Goal: Task Accomplishment & Management: Use online tool/utility

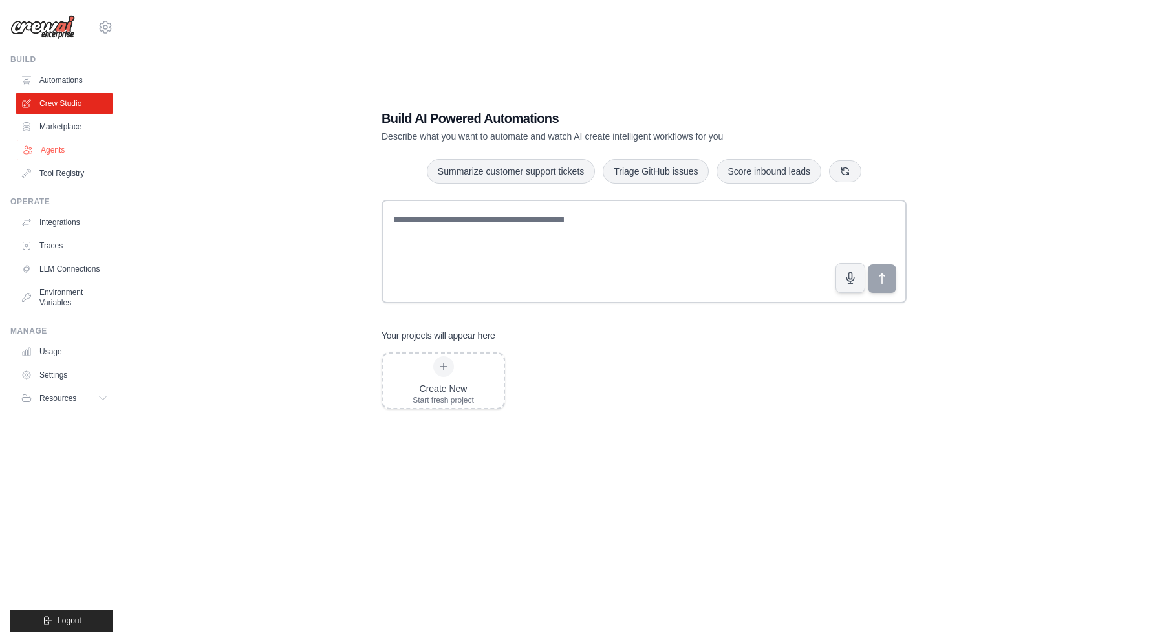
click at [69, 155] on link "Agents" at bounding box center [66, 150] width 98 height 21
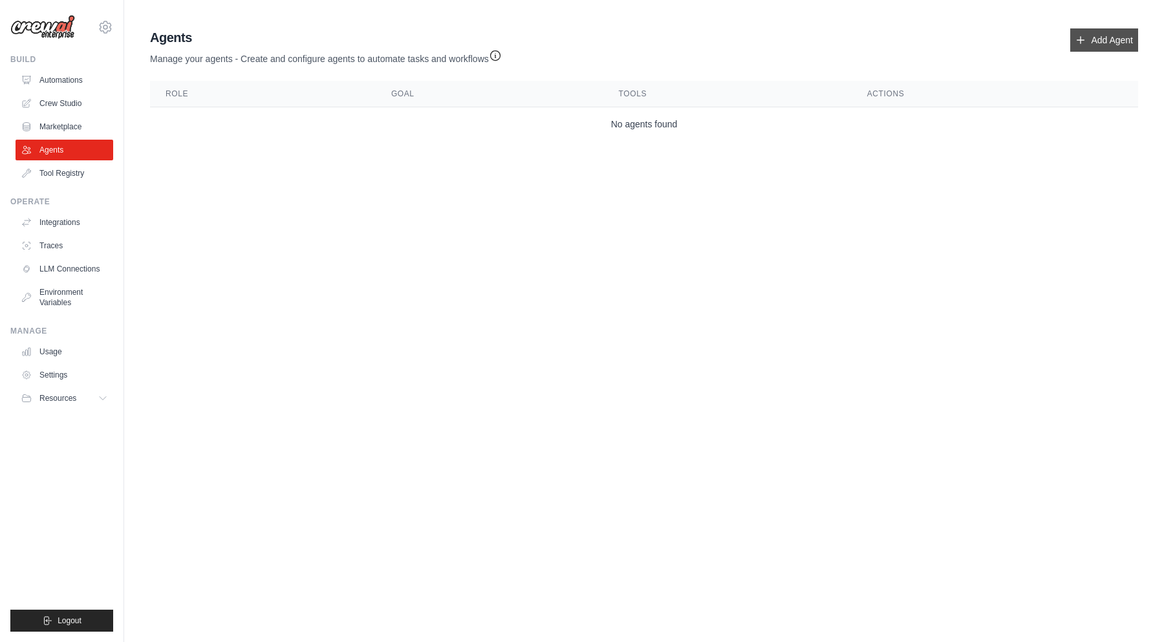
click at [1093, 37] on link "Add Agent" at bounding box center [1104, 39] width 68 height 23
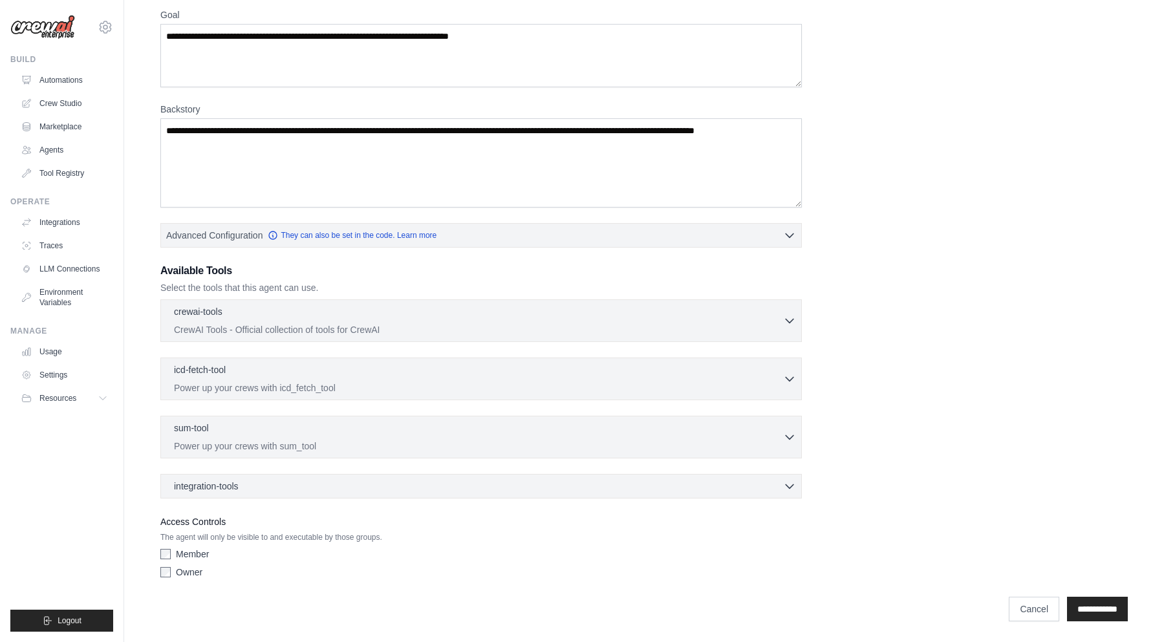
scroll to position [110, 0]
click at [520, 233] on button "Advanced Configuration They can also be set in the code. Learn more" at bounding box center [481, 234] width 640 height 23
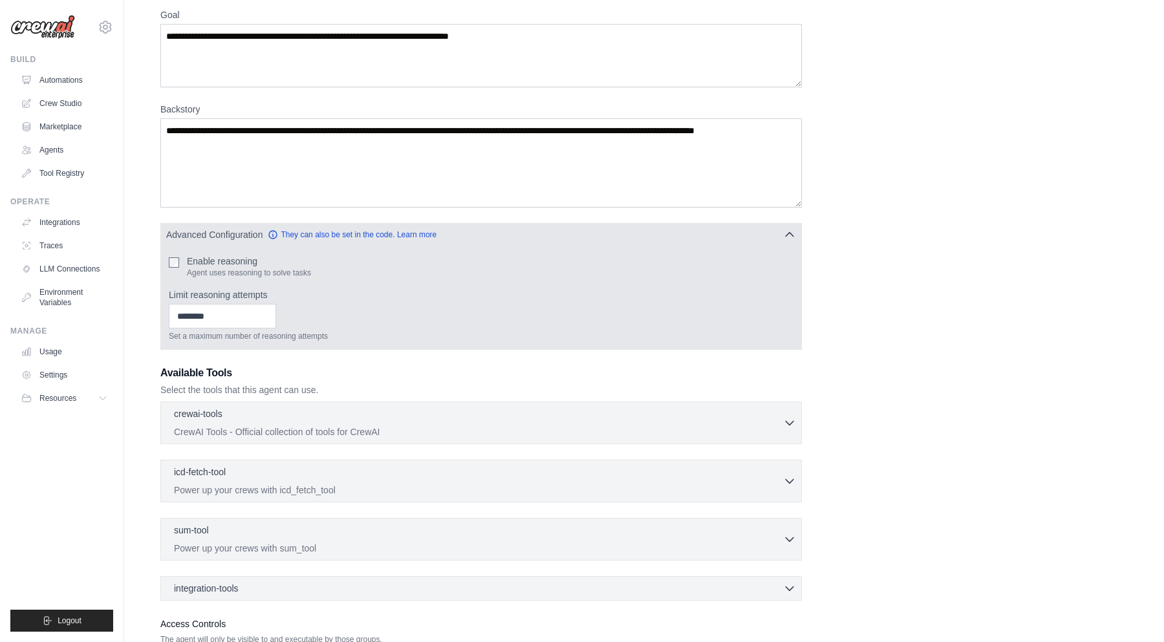
click at [520, 232] on button "Advanced Configuration They can also be set in the code. Learn more" at bounding box center [481, 234] width 640 height 23
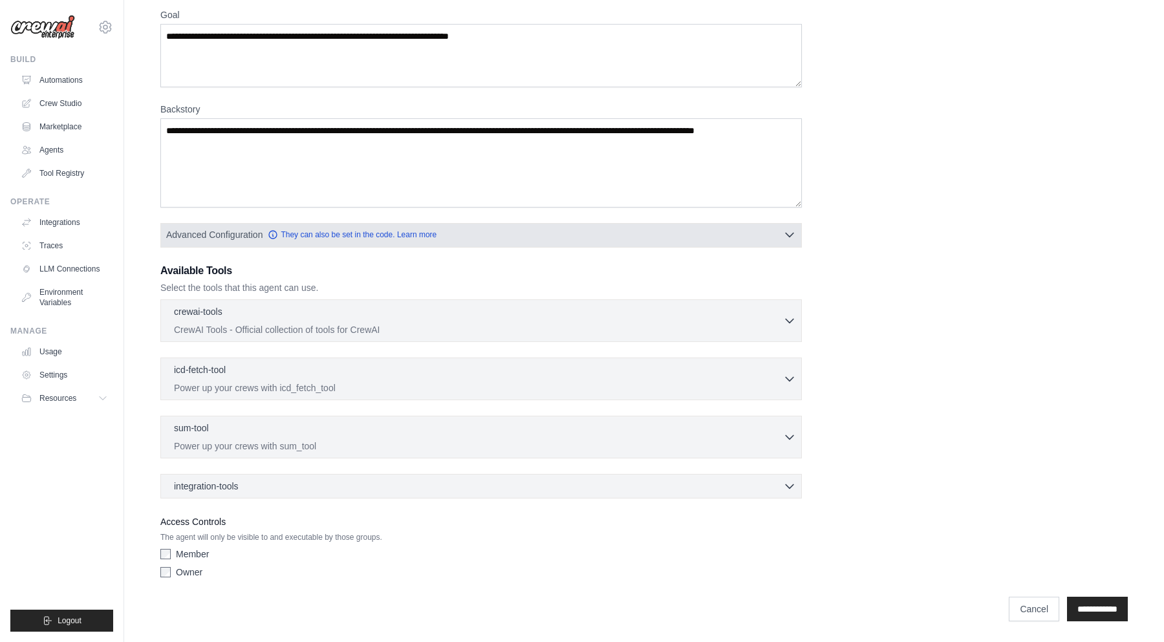
click at [520, 232] on button "Advanced Configuration They can also be set in the code. Learn more" at bounding box center [481, 234] width 640 height 23
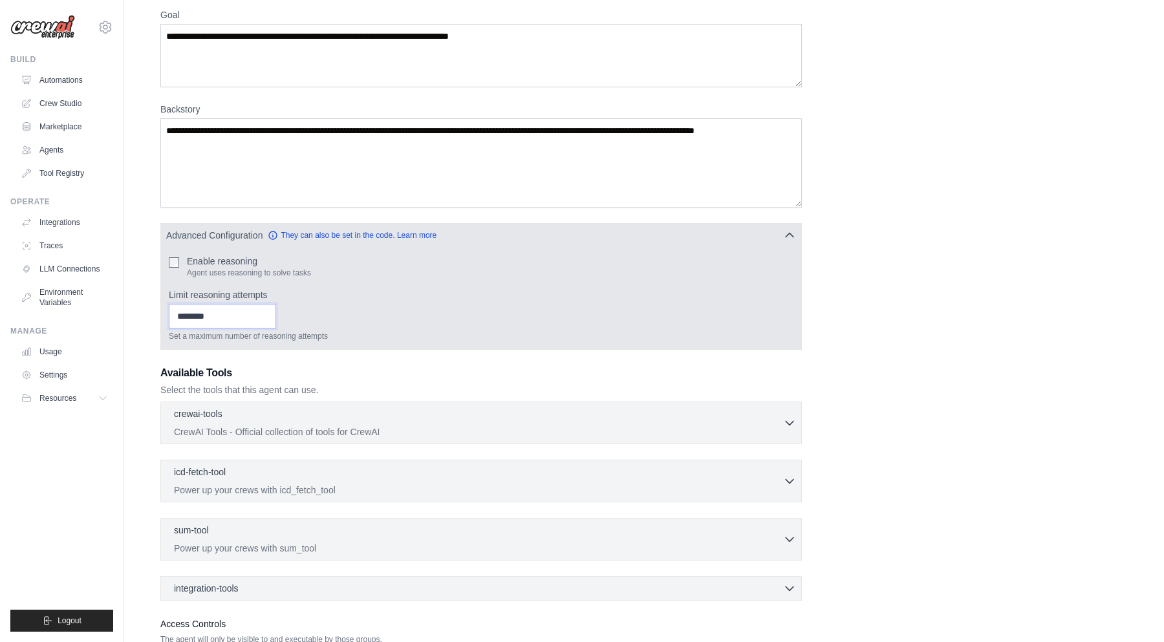
click at [237, 321] on input "Limit reasoning attempts" at bounding box center [222, 316] width 107 height 25
click at [501, 239] on button "Advanced Configuration They can also be set in the code. Learn more" at bounding box center [481, 234] width 640 height 23
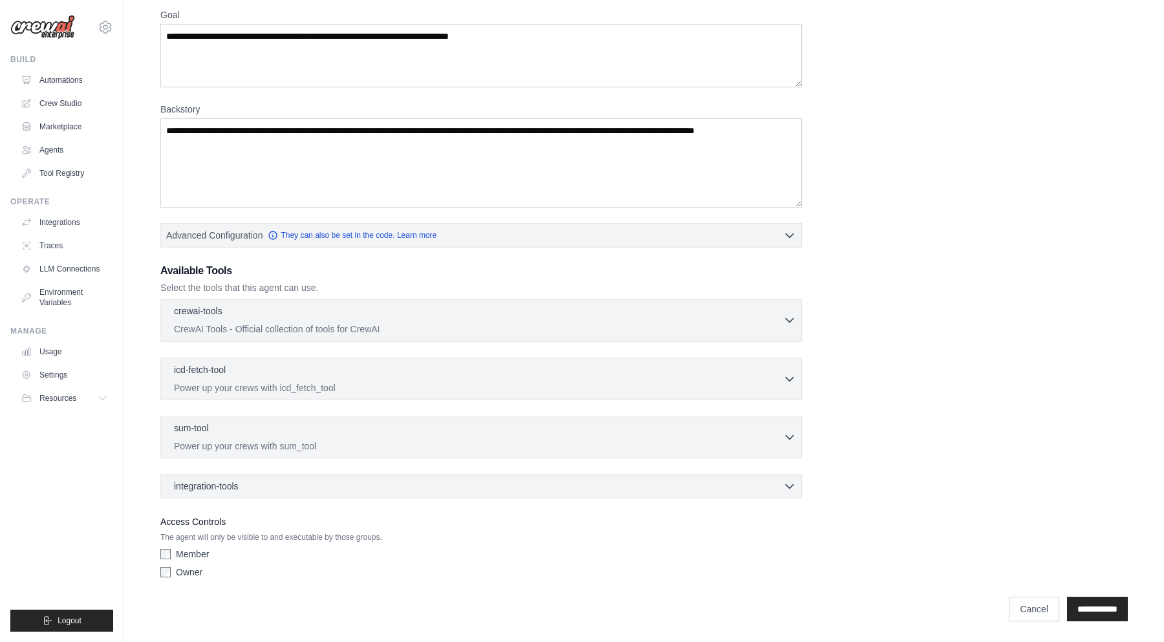
click at [400, 308] on div "crewai-tools 0 selected" at bounding box center [478, 313] width 609 height 16
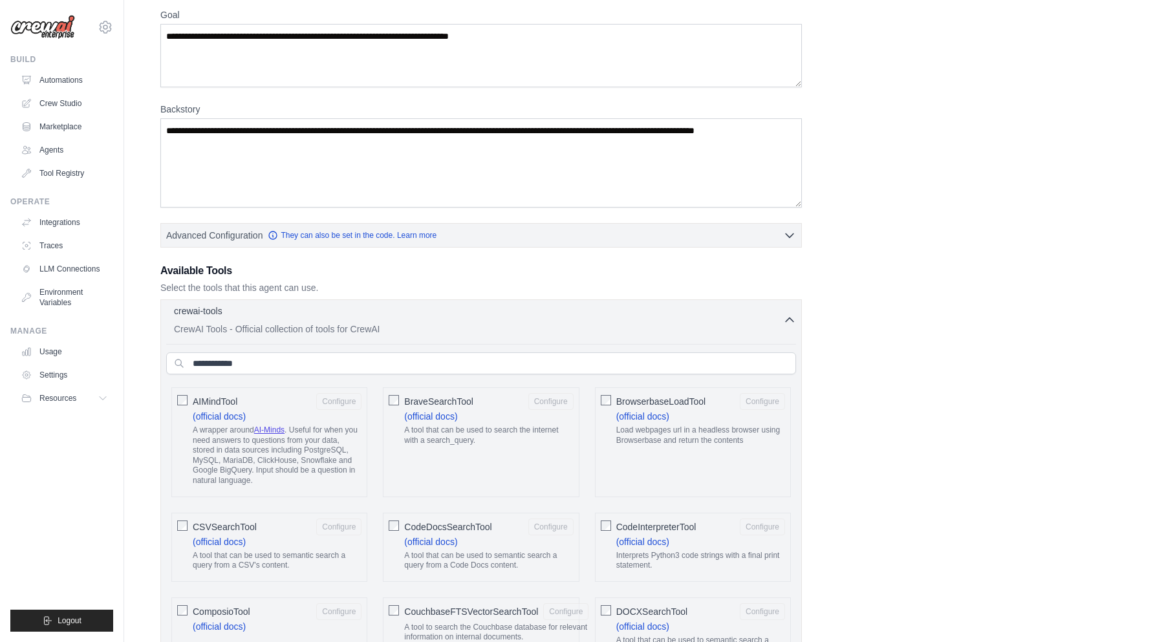
click at [400, 308] on div "crewai-tools 0 selected" at bounding box center [478, 313] width 609 height 16
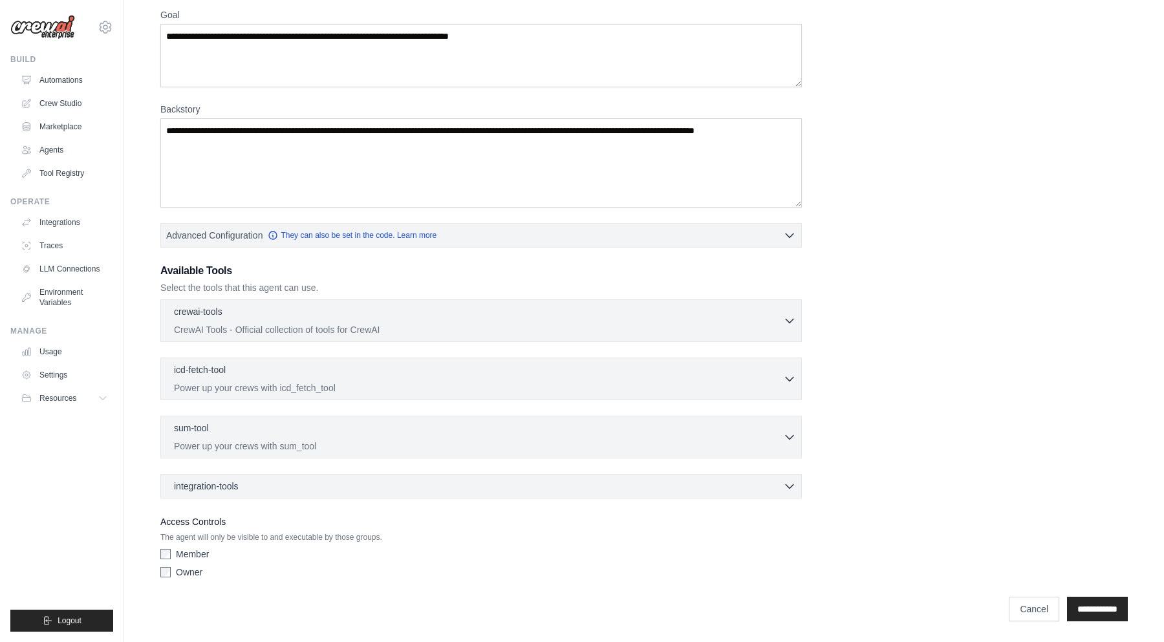
click at [367, 495] on div "integration-tools 0 selected Box Save files to Box Gmail" at bounding box center [480, 486] width 641 height 25
click at [367, 489] on div "integration-tools 0 selected" at bounding box center [485, 485] width 622 height 13
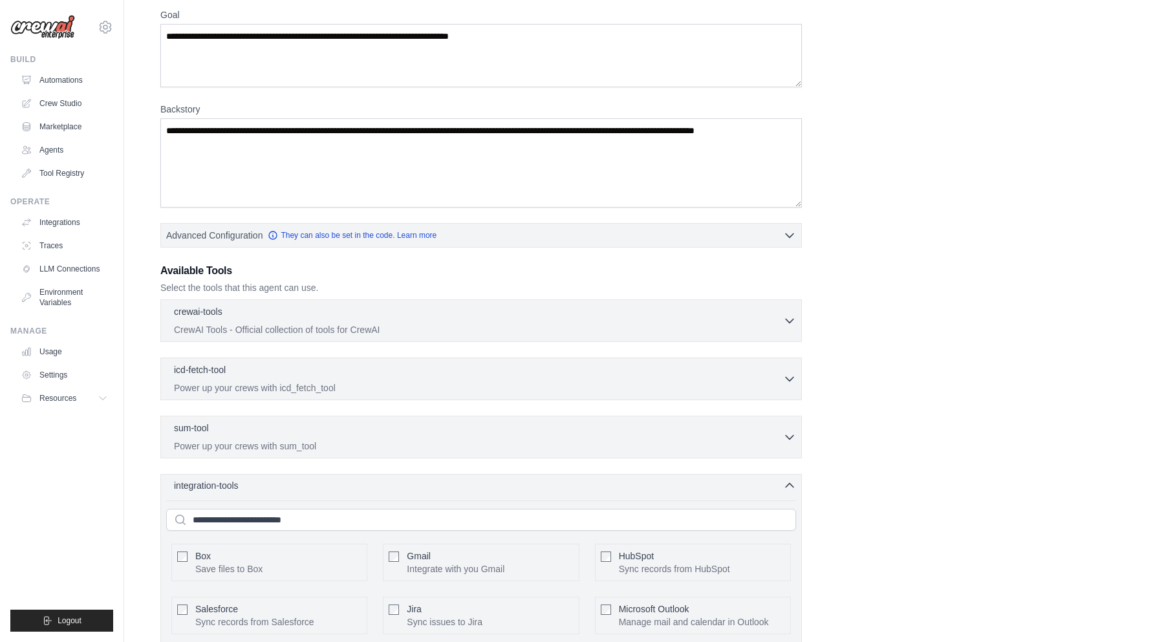
click at [366, 489] on div "integration-tools 0 selected" at bounding box center [485, 485] width 622 height 13
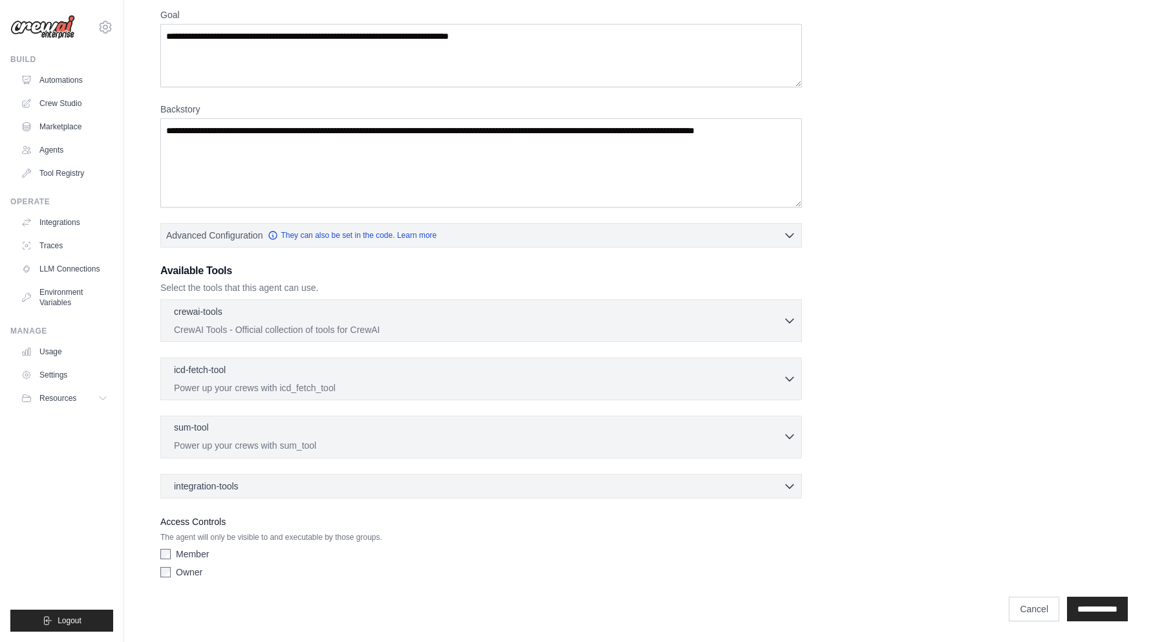
click at [359, 428] on div "sum-tool 0 selected" at bounding box center [478, 429] width 609 height 16
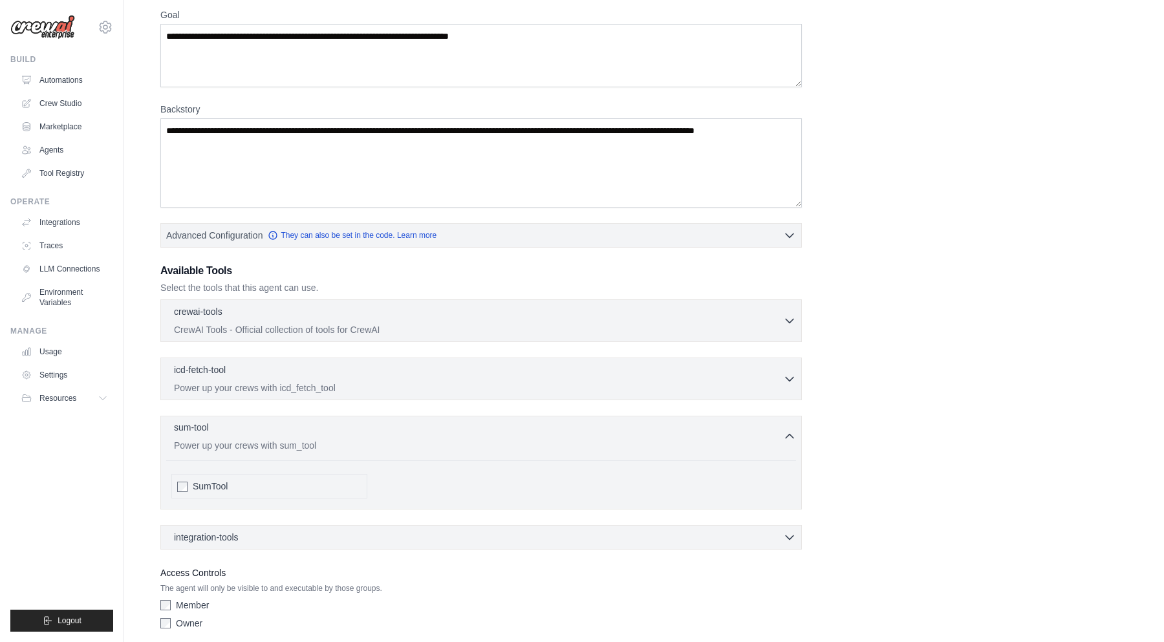
click at [359, 428] on div "sum-tool 0 selected" at bounding box center [478, 429] width 609 height 16
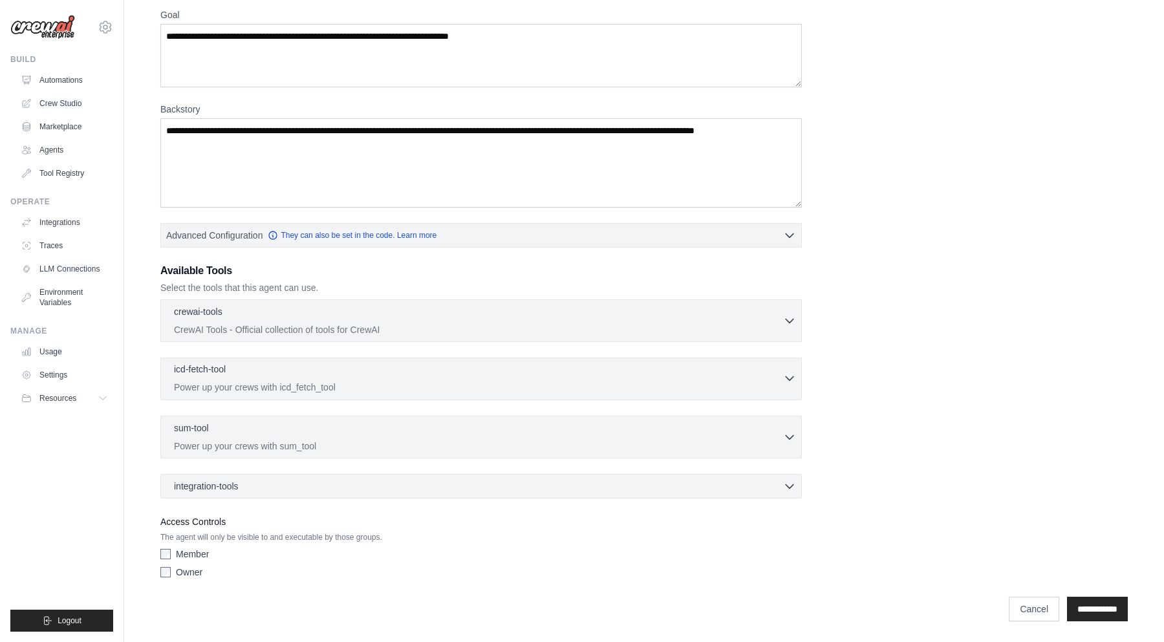
click at [360, 374] on div "icd-fetch-tool 0 selected" at bounding box center [478, 371] width 609 height 16
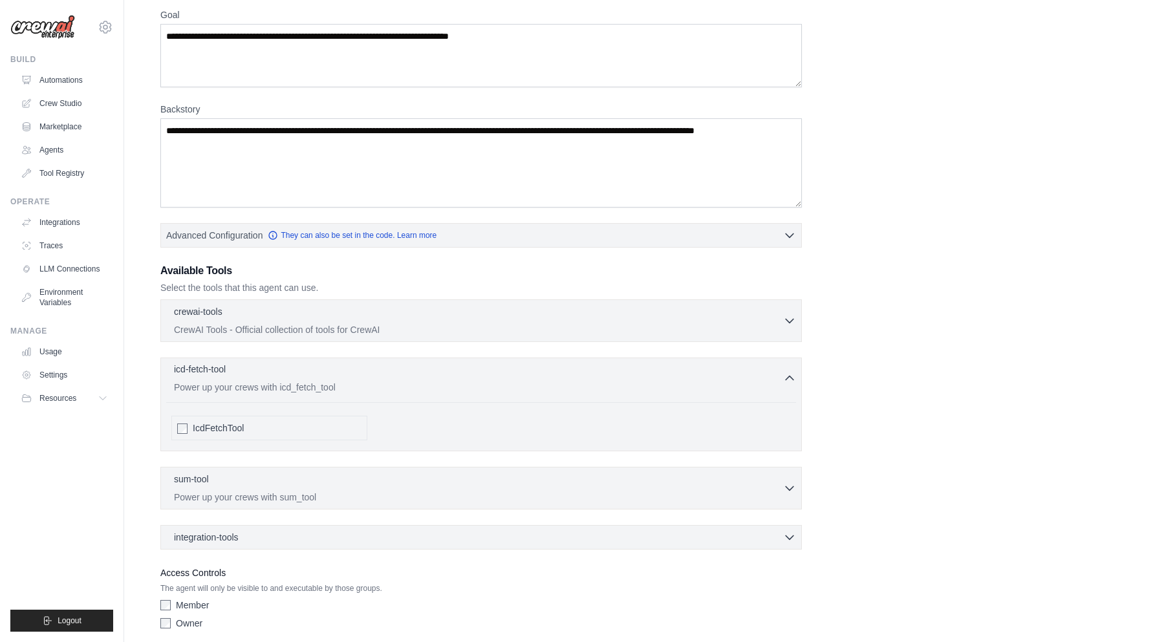
click at [360, 374] on div "icd-fetch-tool 0 selected" at bounding box center [478, 371] width 609 height 16
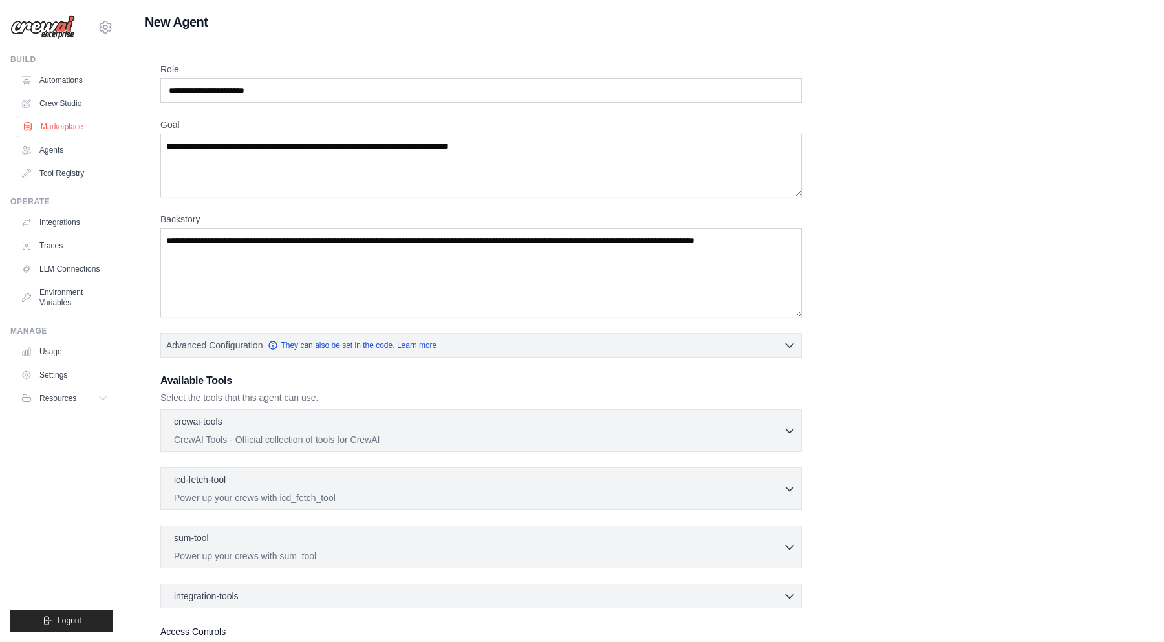
scroll to position [0, 0]
click at [53, 149] on link "Agents" at bounding box center [66, 150] width 98 height 21
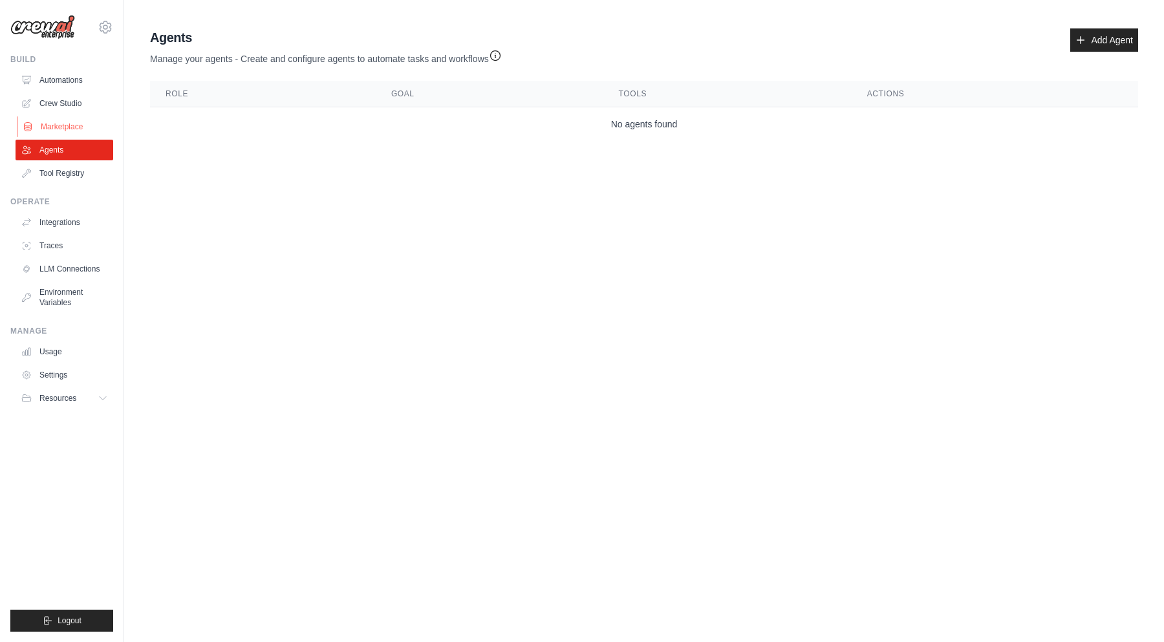
click at [59, 127] on link "Marketplace" at bounding box center [66, 126] width 98 height 21
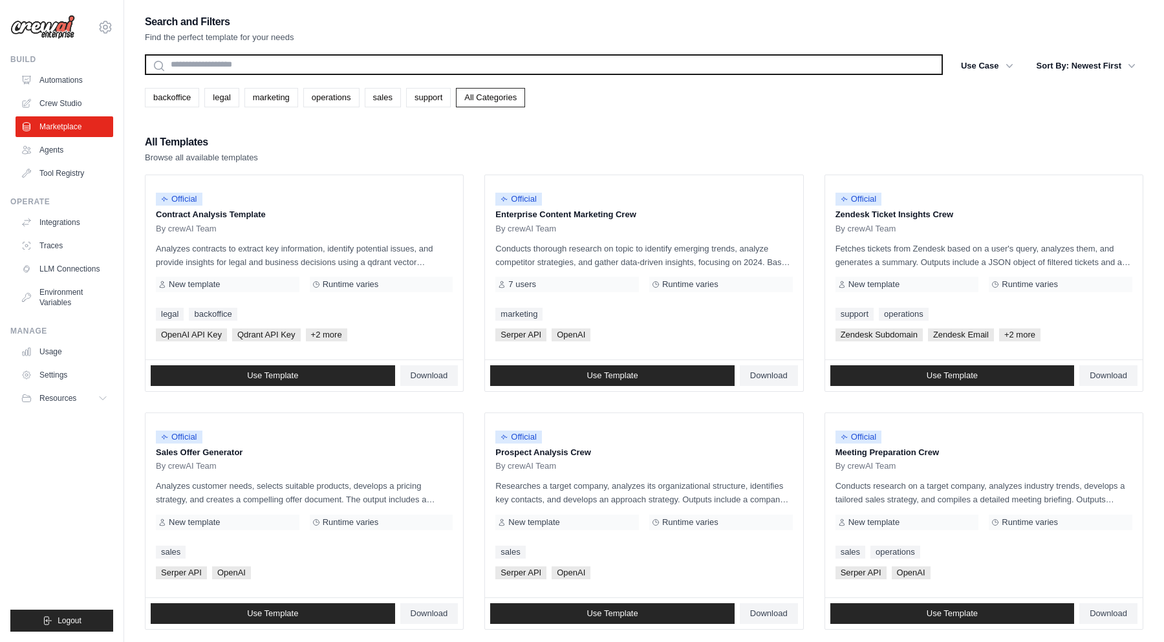
click at [312, 69] on input "text" at bounding box center [544, 64] width 798 height 21
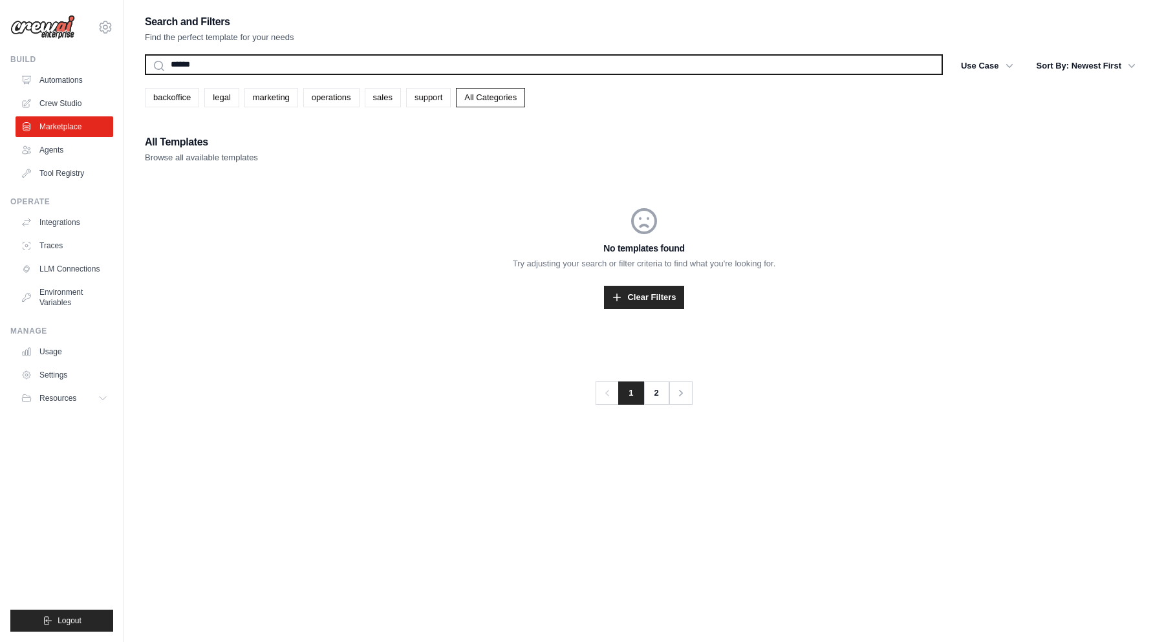
type input "*******"
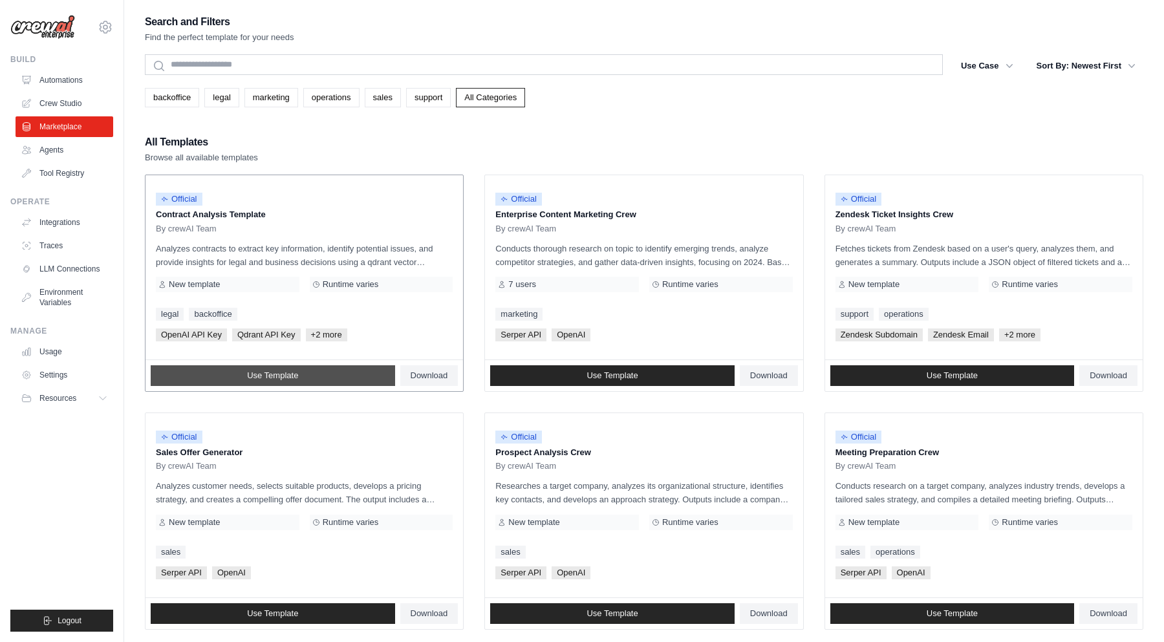
click at [323, 372] on link "Use Template" at bounding box center [273, 375] width 244 height 21
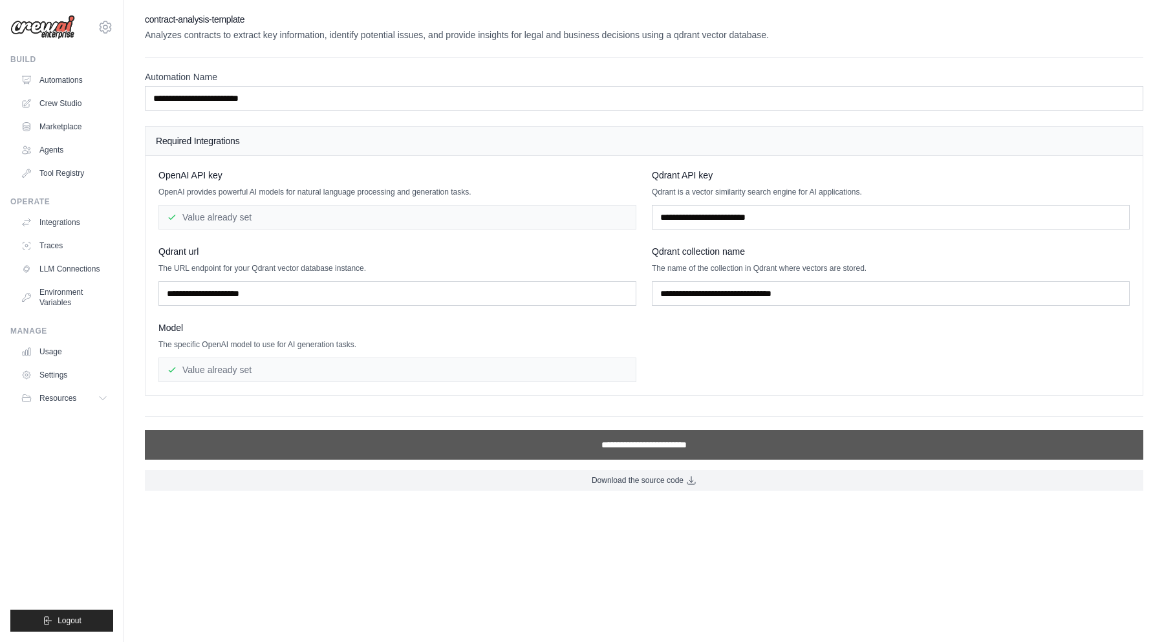
click at [615, 449] on input "**********" at bounding box center [644, 445] width 998 height 30
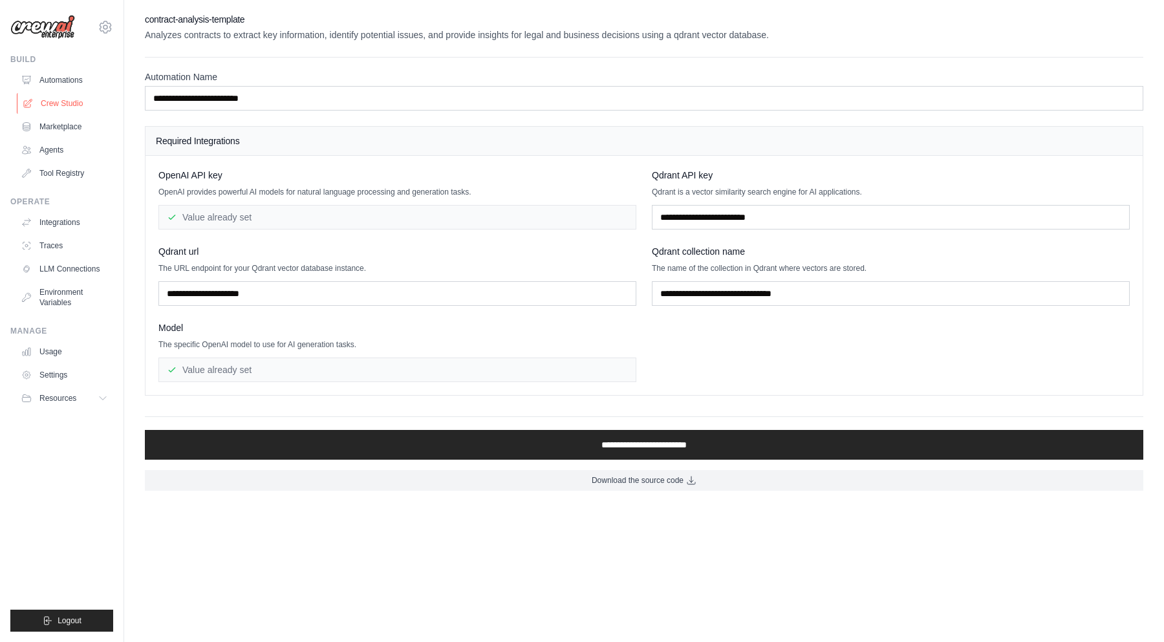
click at [52, 98] on link "Crew Studio" at bounding box center [66, 103] width 98 height 21
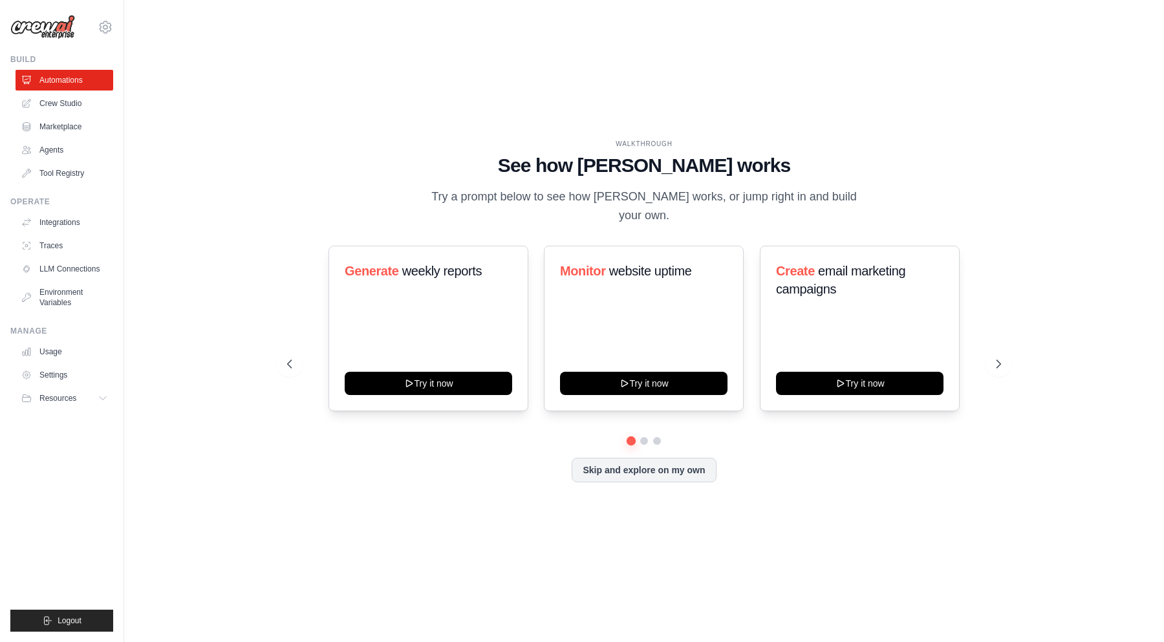
click at [236, 176] on div "WALKTHROUGH See how [PERSON_NAME] works Try a prompt below to see how [PERSON_N…" at bounding box center [644, 321] width 998 height 616
click at [444, 375] on button "Try it now" at bounding box center [428, 381] width 167 height 23
click at [450, 177] on h1 "See how [PERSON_NAME] works" at bounding box center [644, 165] width 714 height 23
drag, startPoint x: 431, startPoint y: 141, endPoint x: 879, endPoint y: 202, distance: 451.5
click at [879, 202] on div "WALKTHROUGH See how [PERSON_NAME] works Try a prompt below to see how [PERSON_N…" at bounding box center [644, 321] width 998 height 616
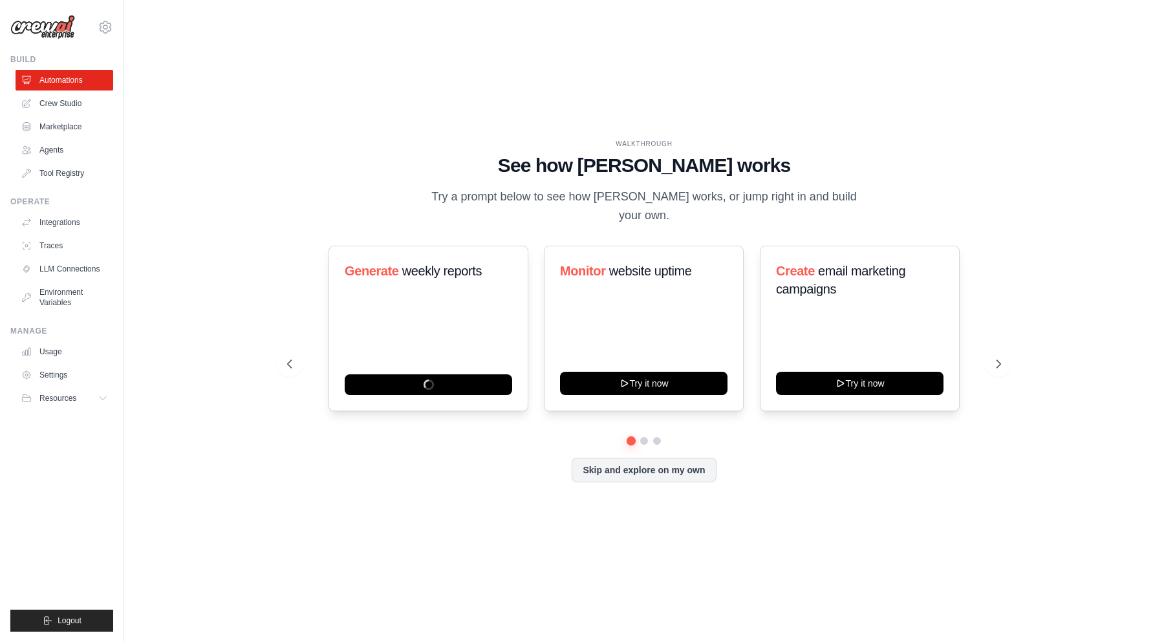
click at [879, 202] on div "WALKTHROUGH See how [PERSON_NAME] works Try a prompt below to see how [PERSON_N…" at bounding box center [644, 182] width 714 height 87
drag, startPoint x: 884, startPoint y: 209, endPoint x: 857, endPoint y: 116, distance: 97.6
click at [857, 116] on div "WALKTHROUGH See how [PERSON_NAME] works Try a prompt below to see how [PERSON_N…" at bounding box center [644, 321] width 998 height 616
click at [403, 159] on div "WALKTHROUGH See how [PERSON_NAME] works Try a prompt below to see how [PERSON_N…" at bounding box center [644, 182] width 714 height 87
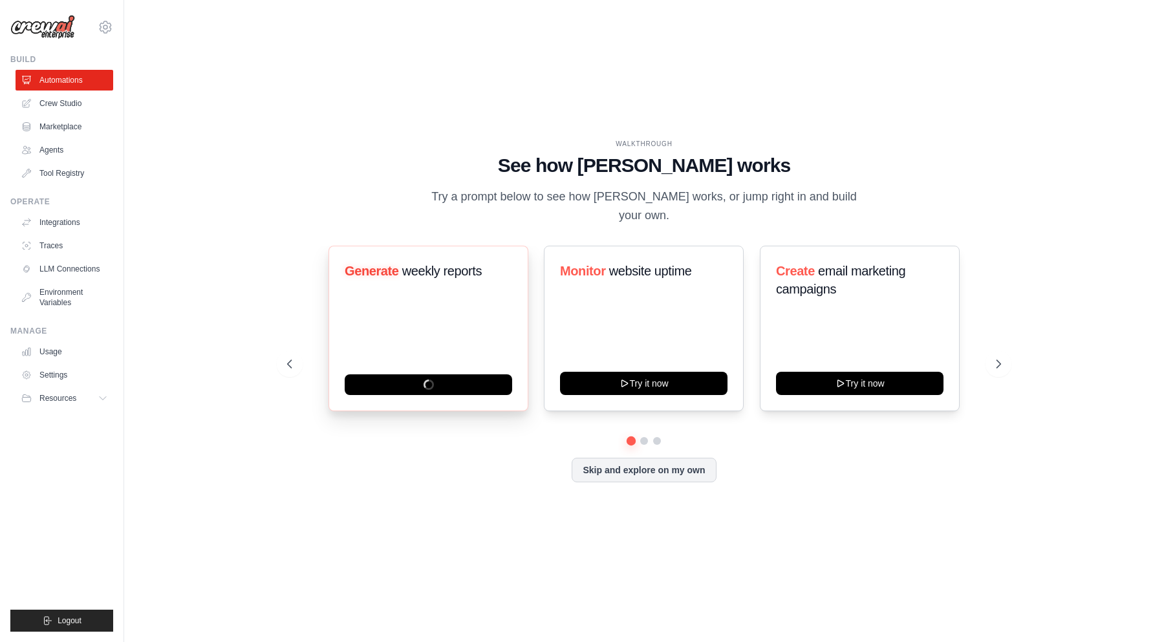
click at [416, 281] on div "Generate weekly reports" at bounding box center [428, 276] width 167 height 28
click at [654, 459] on button "Skip and explore on my own" at bounding box center [644, 468] width 144 height 25
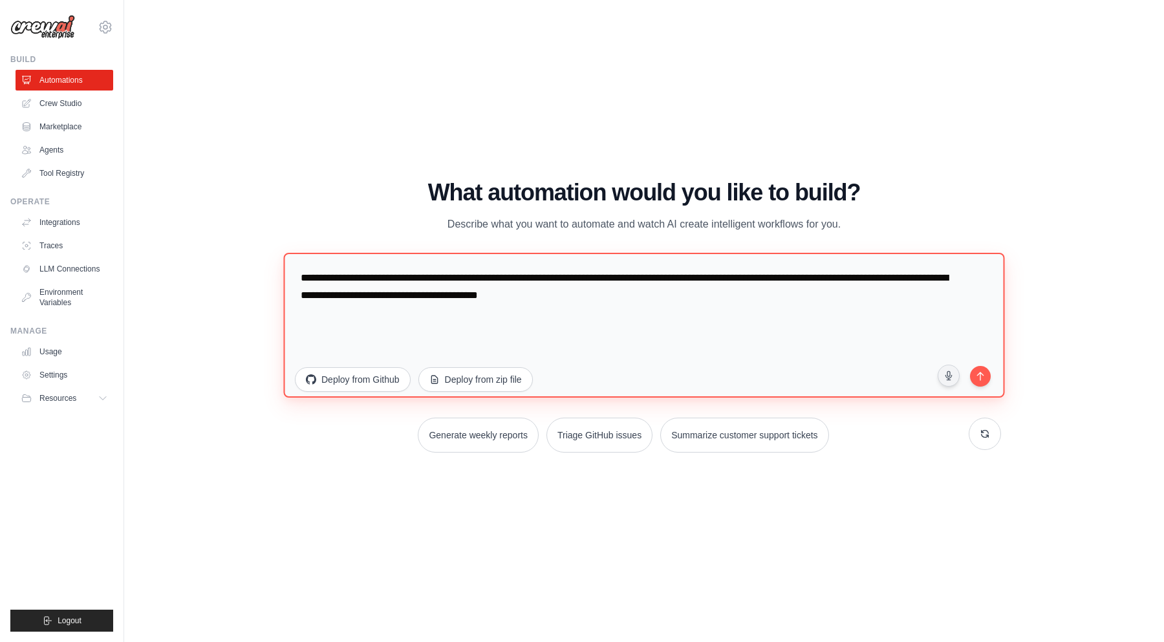
click at [494, 323] on textarea "**********" at bounding box center [643, 324] width 721 height 145
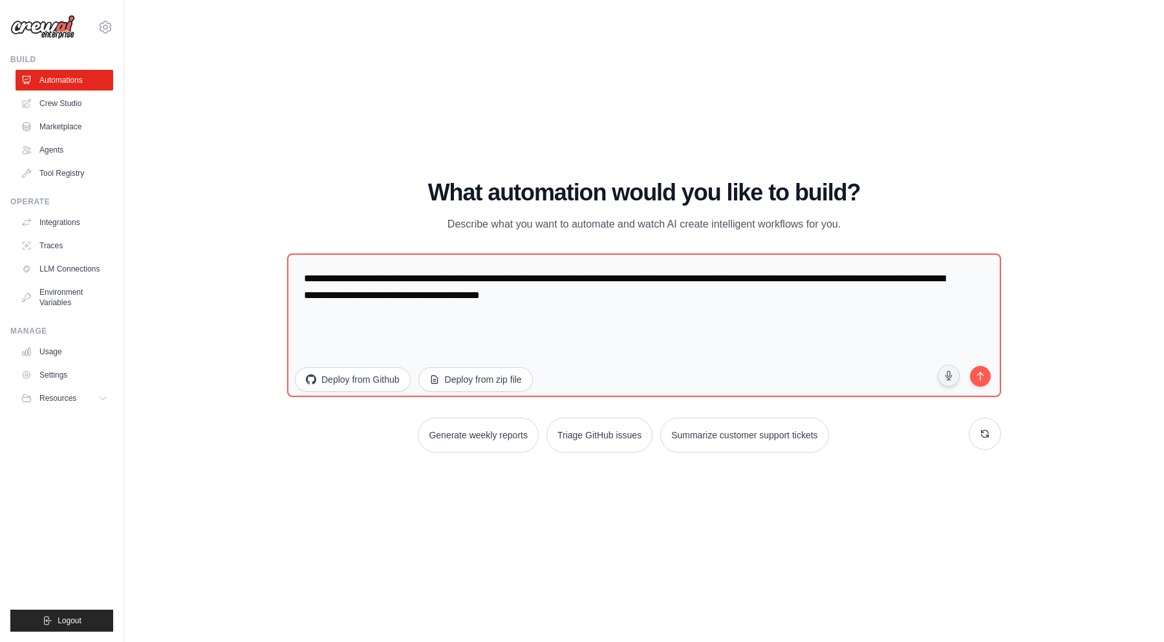
click at [238, 205] on div "WALKTHROUGH See how [PERSON_NAME] works Try a prompt below to see how [PERSON_N…" at bounding box center [644, 321] width 998 height 616
click at [50, 173] on link "Tool Registry" at bounding box center [66, 173] width 98 height 21
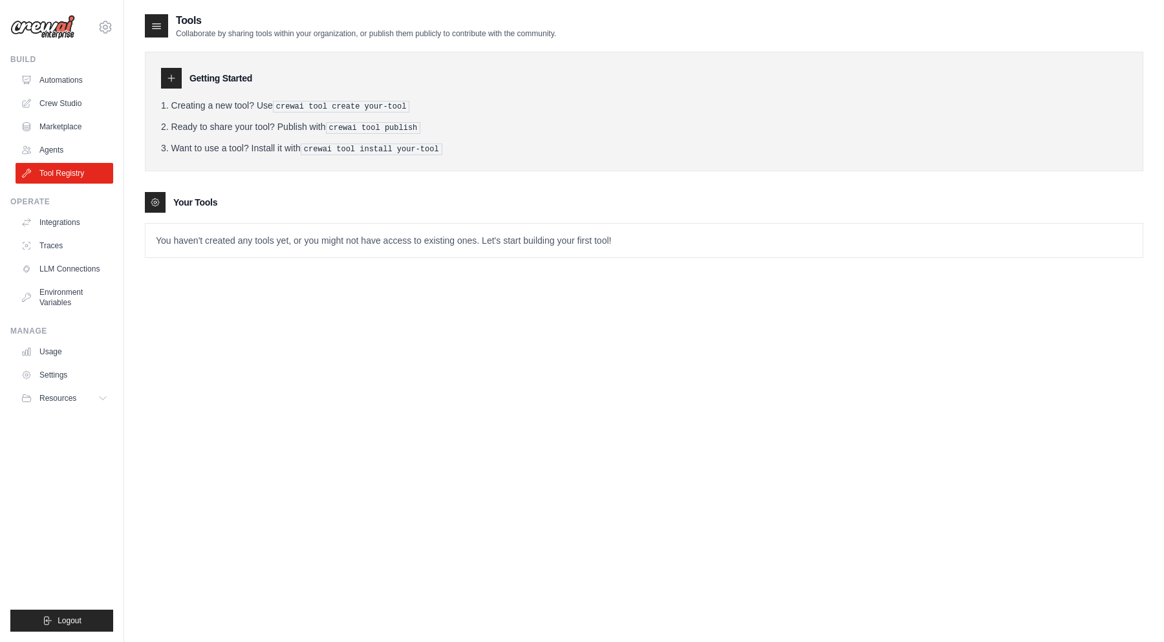
click at [561, 242] on p "You haven't created any tools yet, or you might not have access to existing one…" at bounding box center [643, 241] width 997 height 34
click at [561, 244] on p "You haven't created any tools yet, or you might not have access to existing one…" at bounding box center [643, 241] width 997 height 34
click at [557, 244] on p "You haven't created any tools yet, or you might not have access to existing one…" at bounding box center [643, 241] width 997 height 34
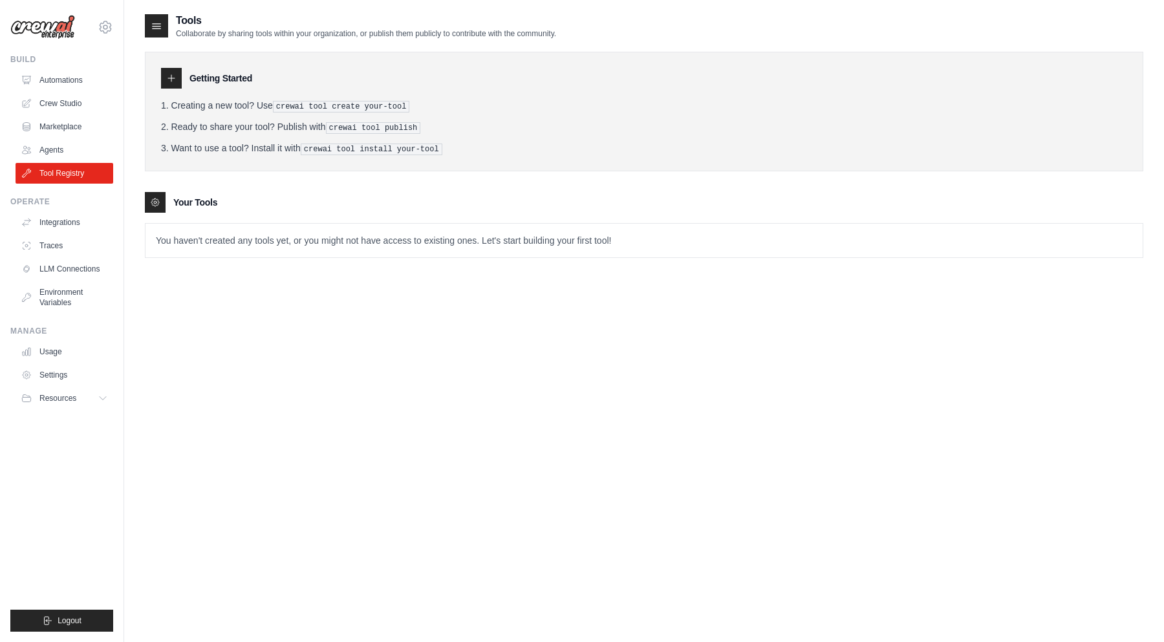
click at [352, 105] on pre "crewai tool create your-tool" at bounding box center [341, 107] width 137 height 12
click at [352, 103] on pre "crewai tool create your-tool" at bounding box center [341, 107] width 137 height 12
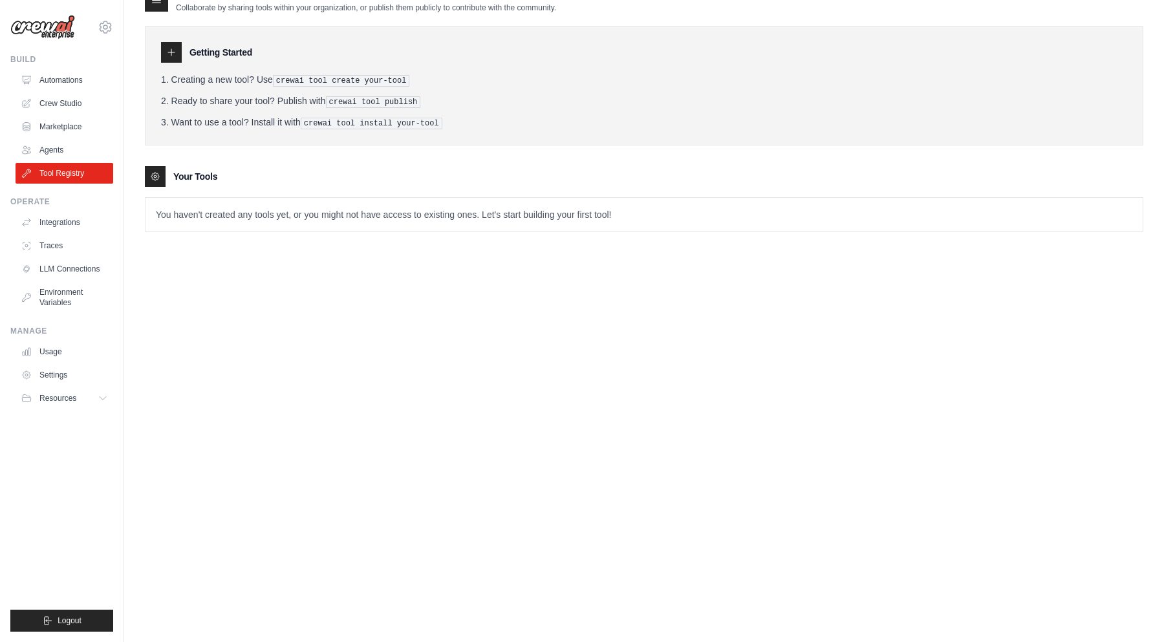
scroll to position [26, 0]
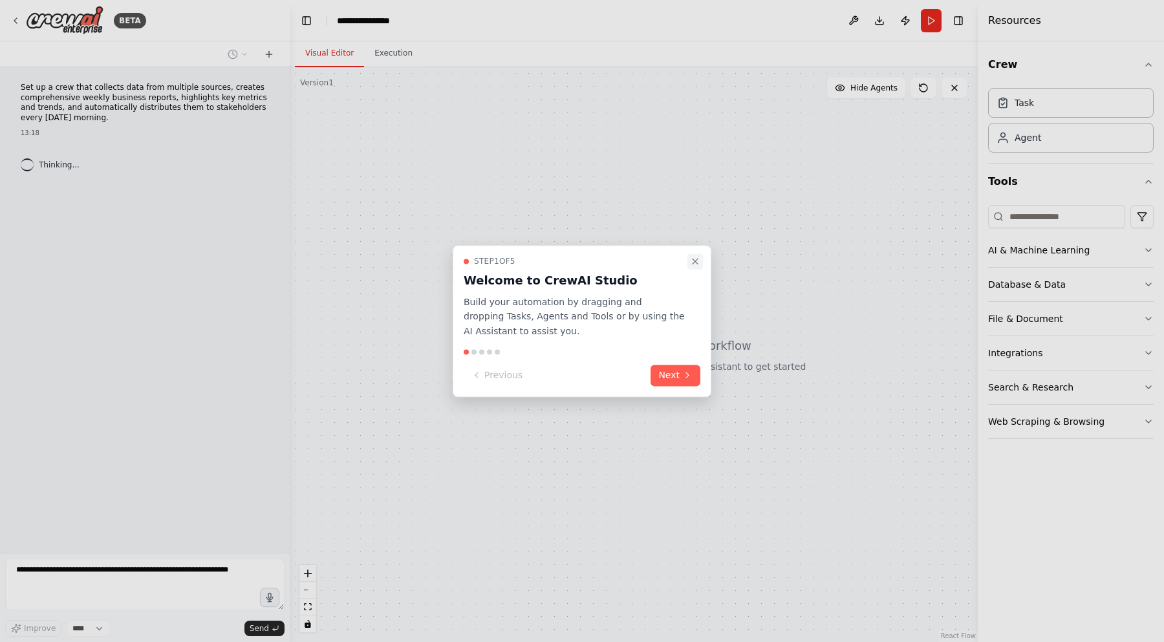
click at [694, 264] on icon "Close walkthrough" at bounding box center [695, 261] width 10 height 10
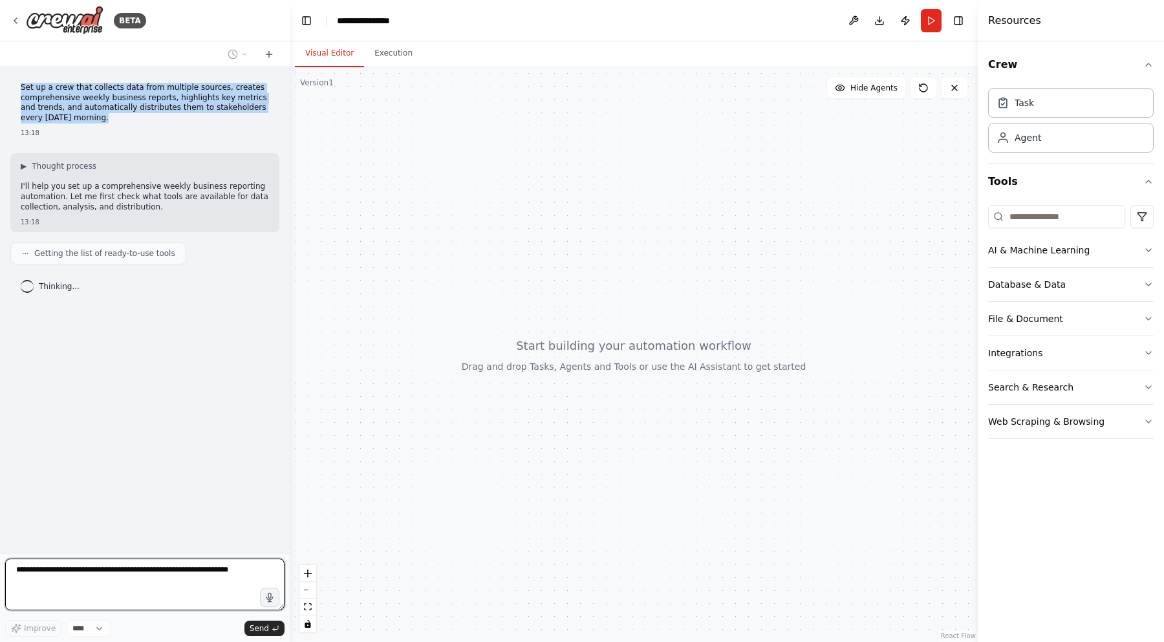
drag, startPoint x: 140, startPoint y: 118, endPoint x: 138, endPoint y: 72, distance: 45.9
click at [138, 72] on div "Set up a crew that collects data from multiple sources, creates comprehensive w…" at bounding box center [145, 310] width 290 height 486
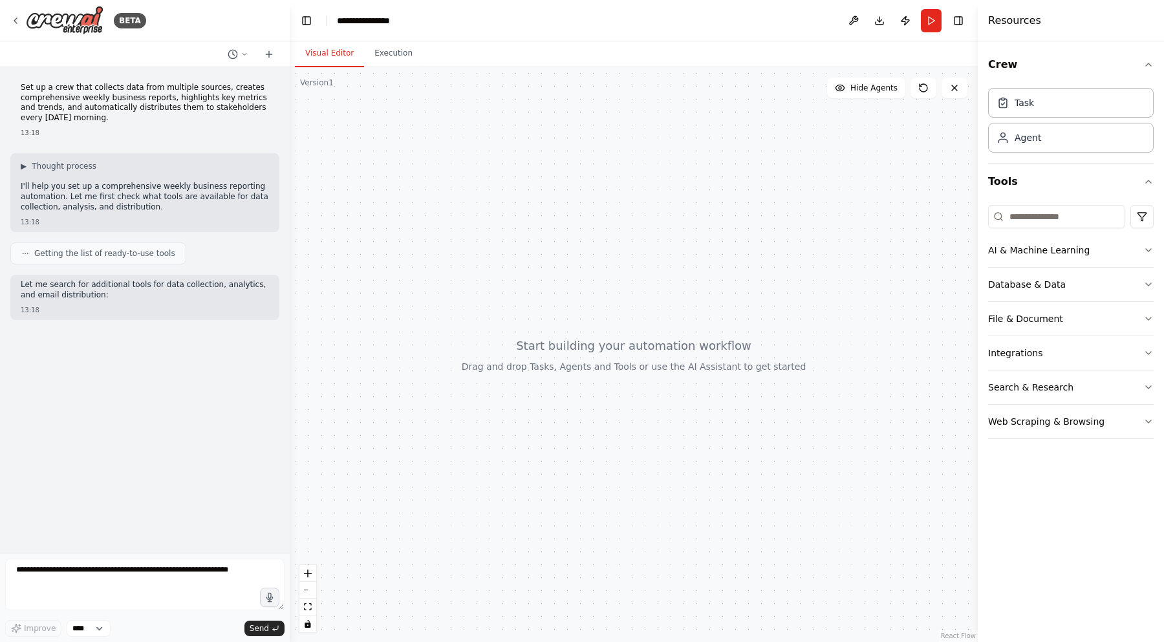
click at [138, 91] on p "Set up a crew that collects data from multiple sources, creates comprehensive w…" at bounding box center [145, 103] width 248 height 40
drag, startPoint x: 201, startPoint y: 343, endPoint x: 202, endPoint y: 265, distance: 78.2
click at [202, 265] on div "Set up a crew that collects data from multiple sources, creates comprehensive w…" at bounding box center [145, 310] width 290 height 486
drag, startPoint x: 202, startPoint y: 265, endPoint x: 202, endPoint y: 304, distance: 38.8
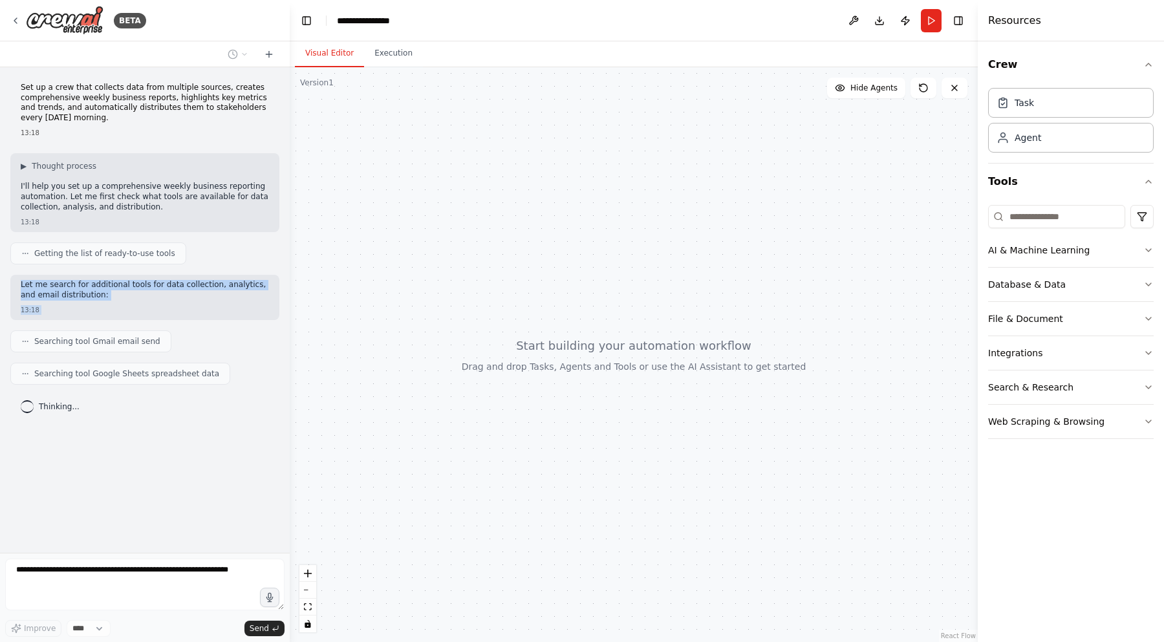
click at [202, 305] on div "Set up a crew that collects data from multiple sources, creates comprehensive w…" at bounding box center [145, 310] width 290 height 486
click at [202, 305] on div "13:18" at bounding box center [145, 310] width 248 height 10
drag, startPoint x: 202, startPoint y: 308, endPoint x: 202, endPoint y: 266, distance: 42.0
click at [202, 266] on div "Set up a crew that collects data from multiple sources, creates comprehensive w…" at bounding box center [145, 310] width 290 height 486
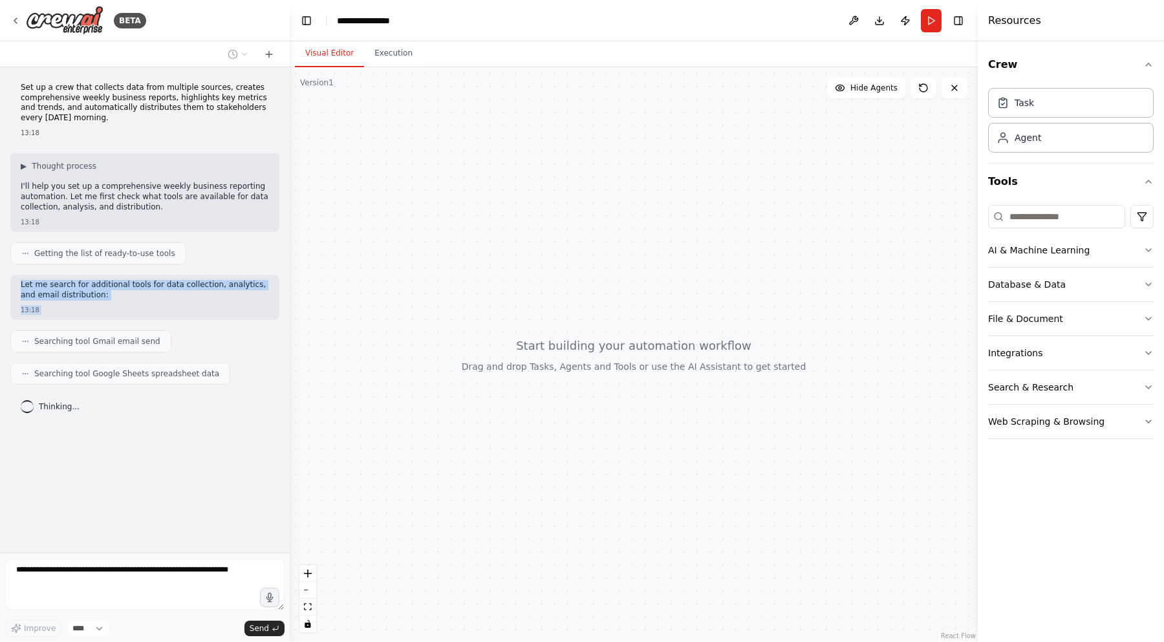
drag, startPoint x: 202, startPoint y: 266, endPoint x: 202, endPoint y: 317, distance: 51.7
click at [202, 316] on div "Set up a crew that collects data from multiple sources, creates comprehensive w…" at bounding box center [145, 310] width 290 height 486
click at [202, 317] on div "Set up a crew that collects data from multiple sources, creates comprehensive w…" at bounding box center [145, 310] width 290 height 486
click at [169, 455] on div "Set up a crew that collects data from multiple sources, creates comprehensive w…" at bounding box center [145, 310] width 290 height 486
click at [78, 19] on img at bounding box center [65, 20] width 78 height 29
